Goal: Transaction & Acquisition: Obtain resource

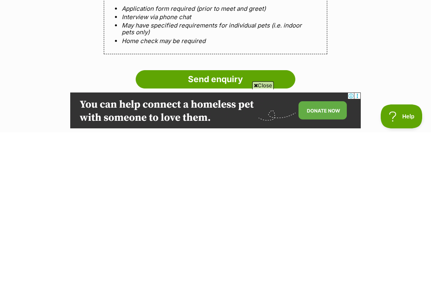
scroll to position [652, 0]
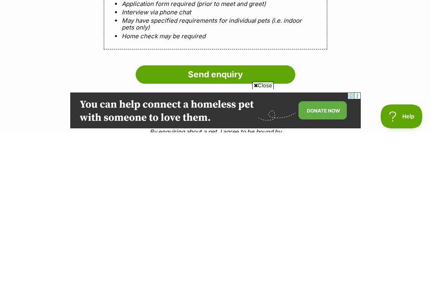
click at [252, 228] on input "Send enquiry" at bounding box center [216, 237] width 160 height 18
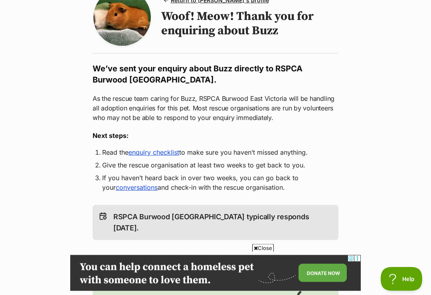
scroll to position [87, 0]
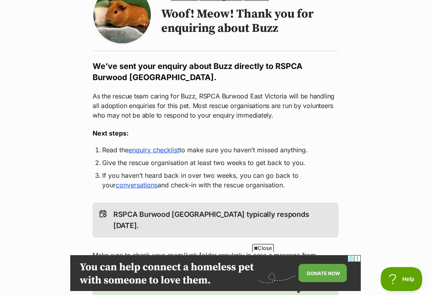
click at [174, 152] on link "enquiry checklist" at bounding box center [154, 150] width 51 height 8
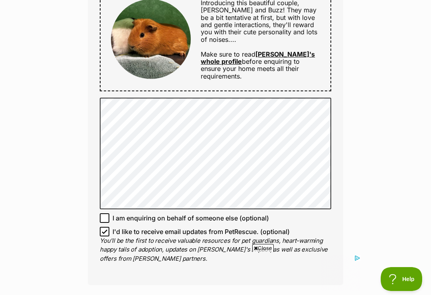
scroll to position [447, 0]
click at [294, 51] on link "[PERSON_NAME]'s whole profile" at bounding box center [258, 58] width 114 height 15
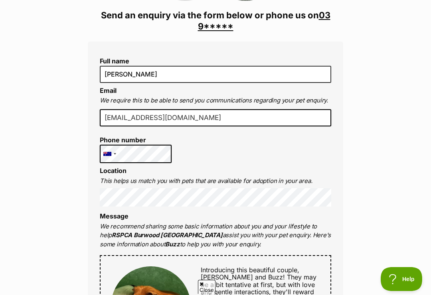
scroll to position [149, 0]
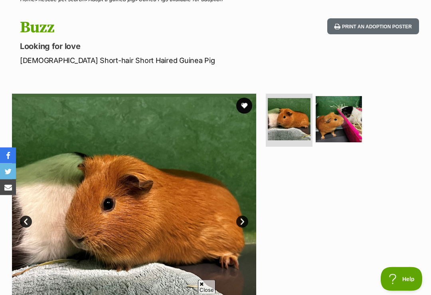
scroll to position [72, 0]
click at [342, 123] on img at bounding box center [339, 119] width 46 height 46
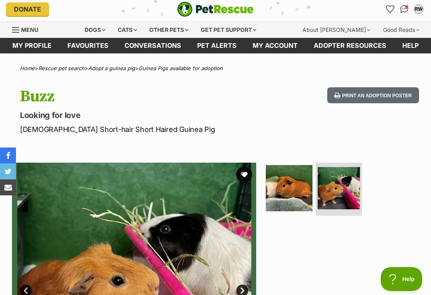
scroll to position [0, 0]
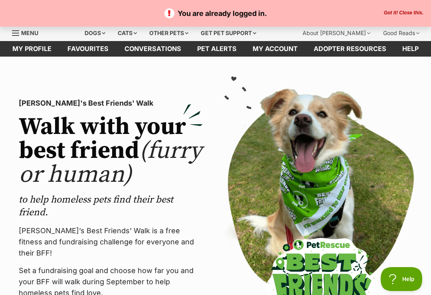
click at [170, 31] on div "Other pets" at bounding box center [169, 33] width 50 height 16
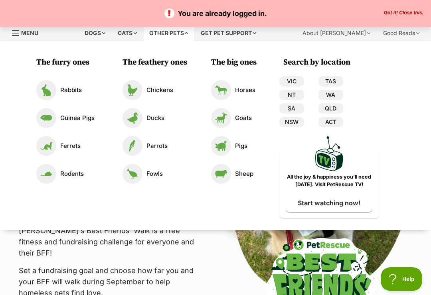
click at [67, 119] on p "Guinea Pigs" at bounding box center [77, 118] width 34 height 9
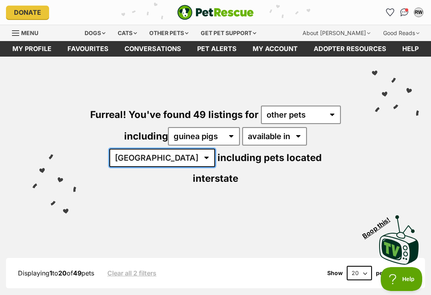
click at [215, 149] on select "[GEOGRAPHIC_DATA] [GEOGRAPHIC_DATA] [GEOGRAPHIC_DATA] [GEOGRAPHIC_DATA] [GEOGRA…" at bounding box center [162, 158] width 106 height 18
select select "VIC"
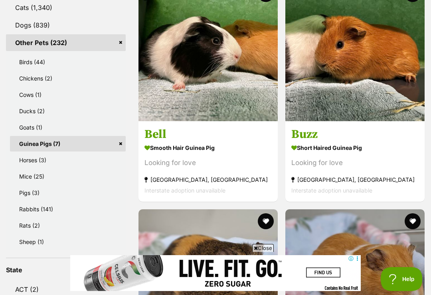
click at [224, 62] on img at bounding box center [208, 51] width 139 height 139
